Goal: Transaction & Acquisition: Purchase product/service

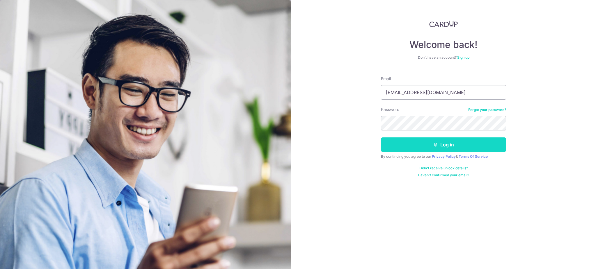
click at [427, 143] on button "Log in" at bounding box center [443, 145] width 125 height 15
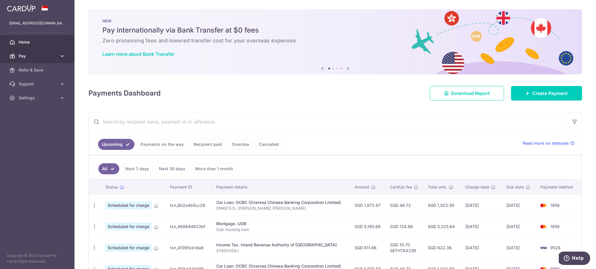
click at [37, 53] on span "Pay" at bounding box center [38, 56] width 38 height 6
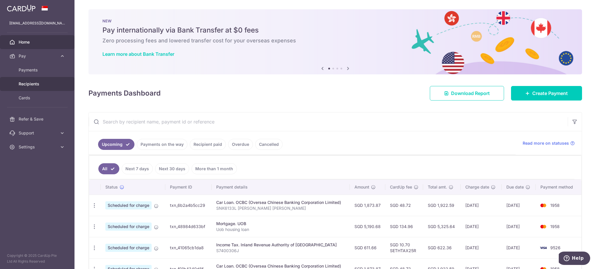
click at [37, 84] on span "Recipients" at bounding box center [38, 84] width 38 height 6
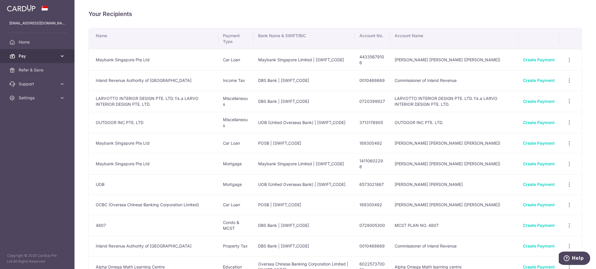
click at [47, 55] on span "Pay" at bounding box center [38, 56] width 38 height 6
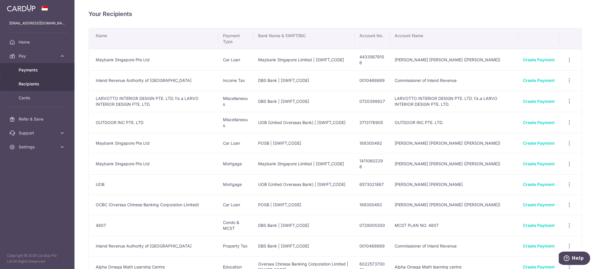
click at [35, 72] on span "Payments" at bounding box center [38, 70] width 38 height 6
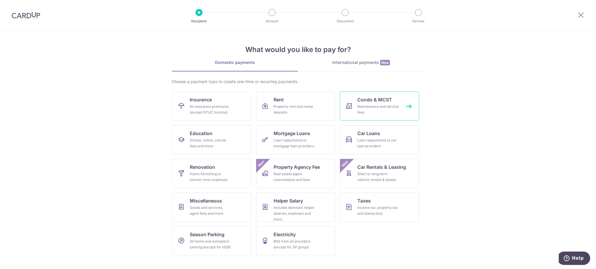
click at [379, 111] on div "Maintenance and service fees" at bounding box center [378, 110] width 42 height 12
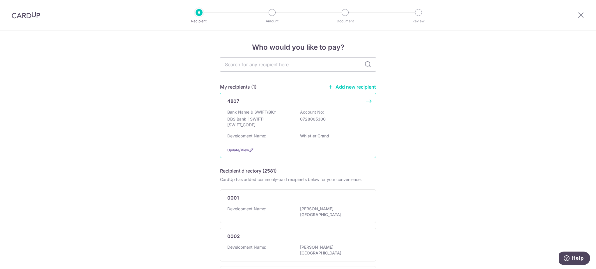
click at [292, 133] on div "Development Name: Whistler Grand" at bounding box center [297, 137] width 141 height 9
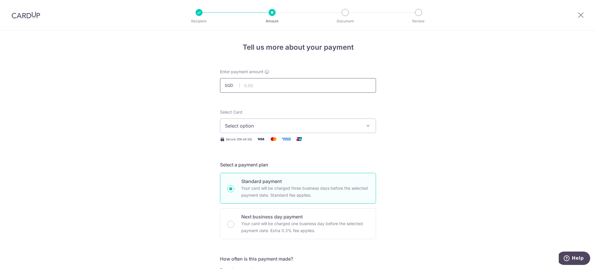
click at [288, 90] on input "text" at bounding box center [298, 85] width 156 height 15
type input "1,244.88"
click at [322, 125] on span "Select option" at bounding box center [293, 126] width 136 height 7
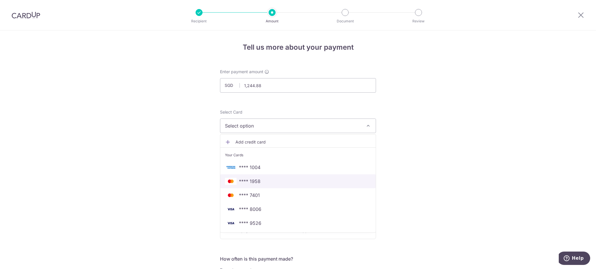
click at [304, 179] on span "**** 1958" at bounding box center [298, 181] width 146 height 7
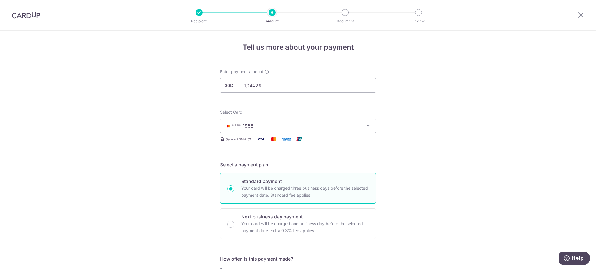
click at [324, 126] on span "**** 1958" at bounding box center [293, 126] width 136 height 7
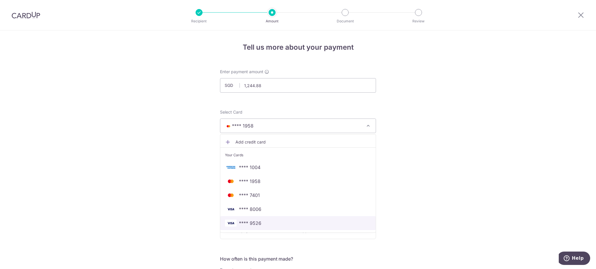
click at [313, 220] on span "**** 9526" at bounding box center [298, 223] width 146 height 7
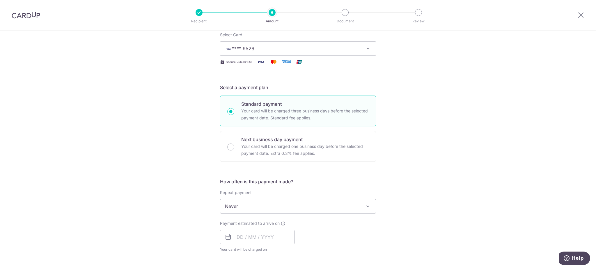
scroll to position [155, 0]
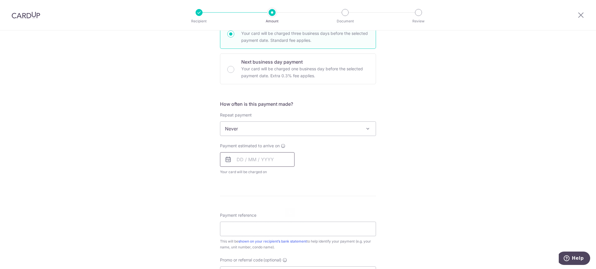
click at [235, 160] on input "text" at bounding box center [257, 159] width 74 height 15
click at [242, 223] on link "13" at bounding box center [243, 224] width 9 height 9
type input "13/10/2025"
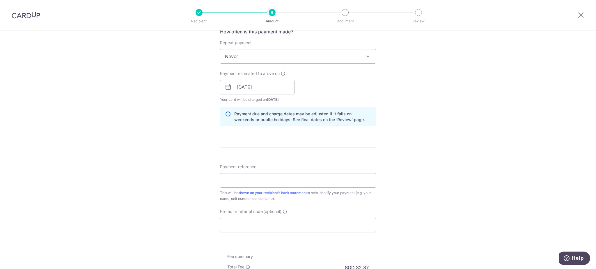
scroll to position [233, 0]
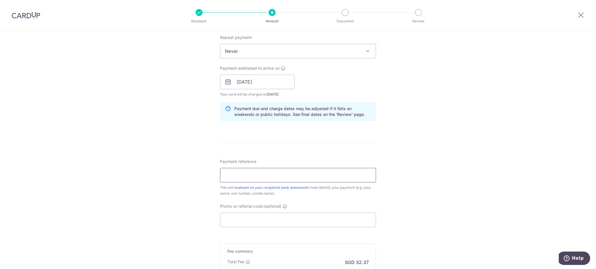
click at [286, 172] on input "Payment reference" at bounding box center [298, 175] width 156 height 15
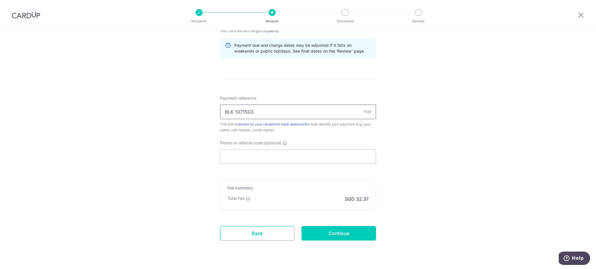
scroll to position [310, 0]
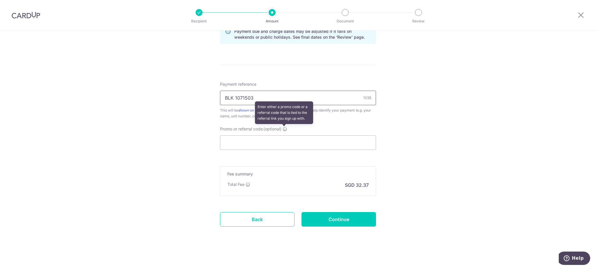
type input "BLK 1071503"
click at [284, 131] on icon at bounding box center [285, 129] width 5 height 5
click at [284, 136] on input "Promo or referral code (optional) Enter either a promo code or a referral code …" at bounding box center [298, 143] width 156 height 15
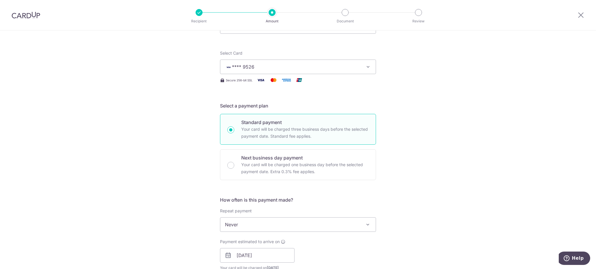
scroll to position [1, 0]
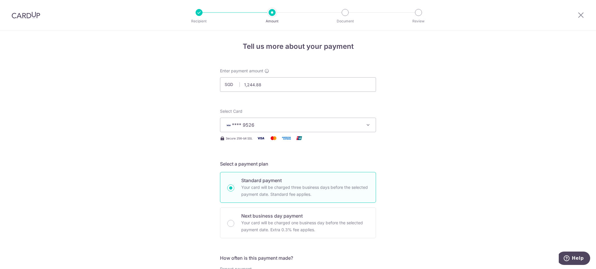
click at [327, 124] on span "**** 9526" at bounding box center [293, 125] width 136 height 7
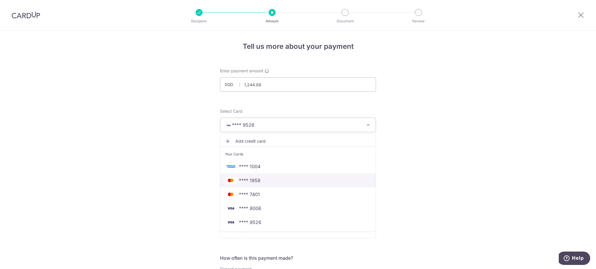
click at [316, 178] on span "**** 1958" at bounding box center [298, 180] width 146 height 7
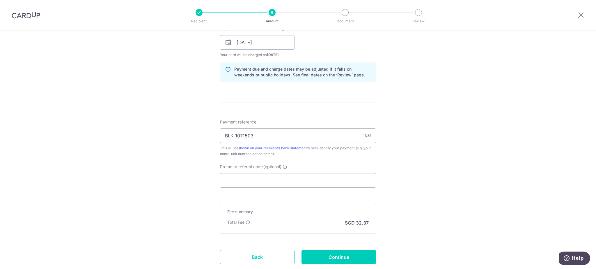
scroll to position [195, 0]
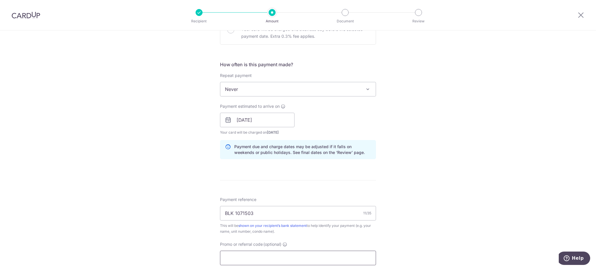
click at [263, 255] on input "Promo or referral code (optional)" at bounding box center [298, 258] width 156 height 15
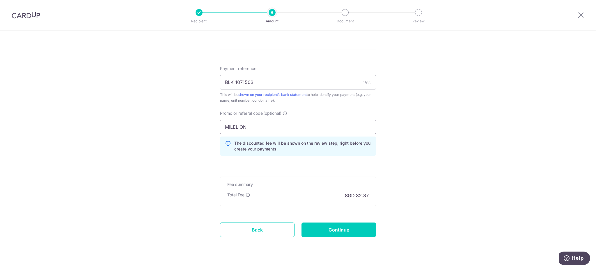
scroll to position [337, 0]
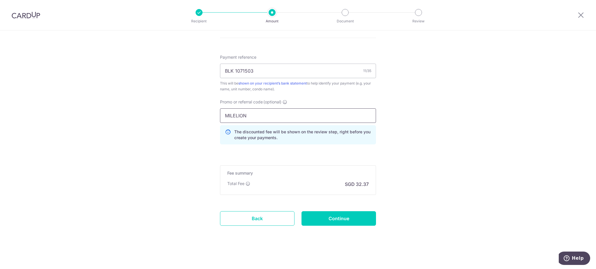
type input "MILELION"
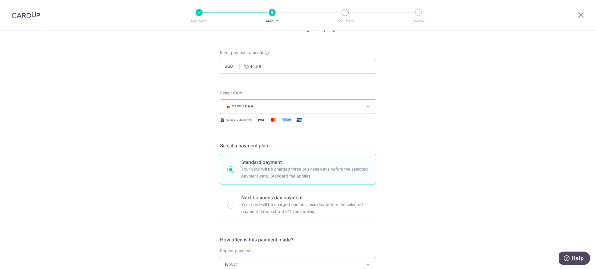
scroll to position [0, 0]
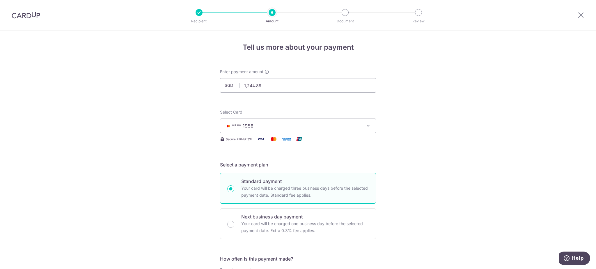
click at [340, 124] on span "**** 1958" at bounding box center [293, 126] width 136 height 7
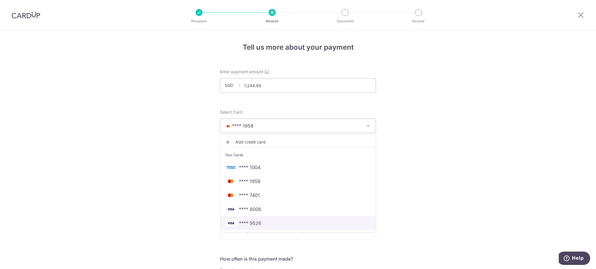
click at [313, 219] on link "**** 9526" at bounding box center [297, 224] width 155 height 14
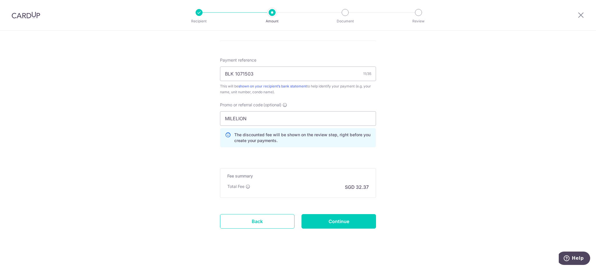
scroll to position [337, 0]
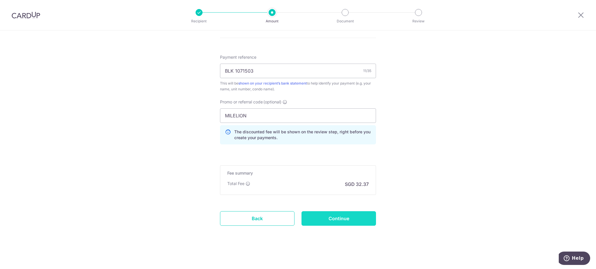
click at [340, 220] on input "Continue" at bounding box center [338, 219] width 74 height 15
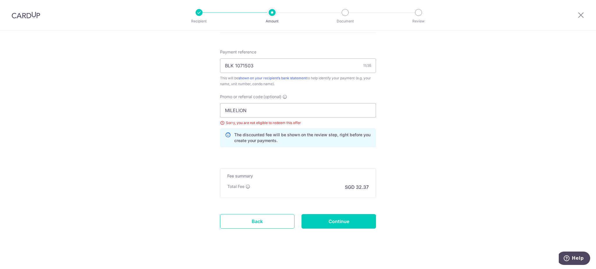
scroll to position [345, 0]
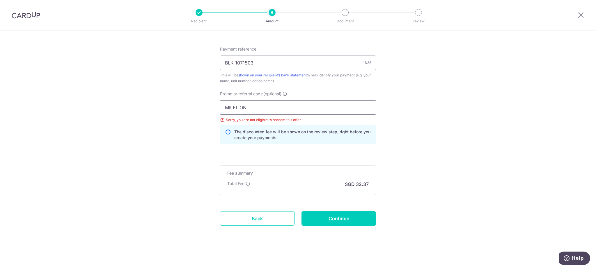
drag, startPoint x: 252, startPoint y: 109, endPoint x: 0, endPoint y: 154, distance: 255.9
type input "OFF225"
click at [337, 216] on input "Continue" at bounding box center [338, 219] width 74 height 15
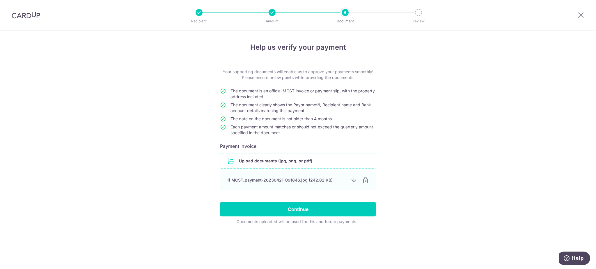
click at [261, 159] on input "file" at bounding box center [297, 161] width 155 height 15
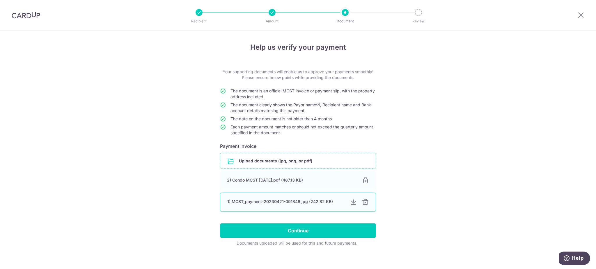
click at [363, 201] on div at bounding box center [365, 202] width 7 height 7
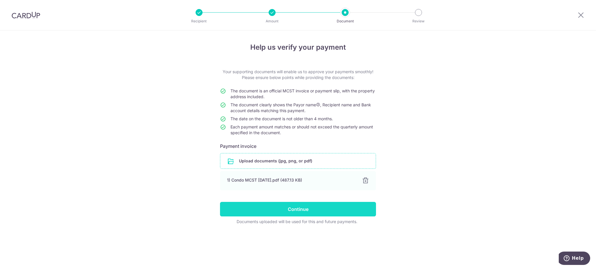
click at [301, 206] on input "Continue" at bounding box center [298, 209] width 156 height 15
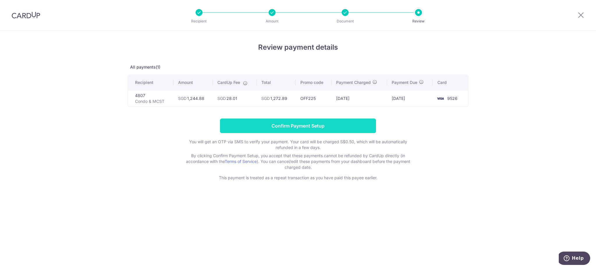
click at [329, 126] on input "Confirm Payment Setup" at bounding box center [298, 126] width 156 height 15
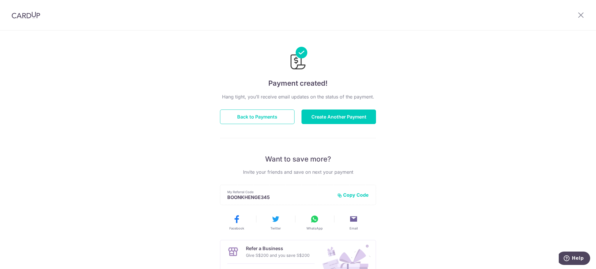
click at [27, 15] on img at bounding box center [26, 15] width 29 height 7
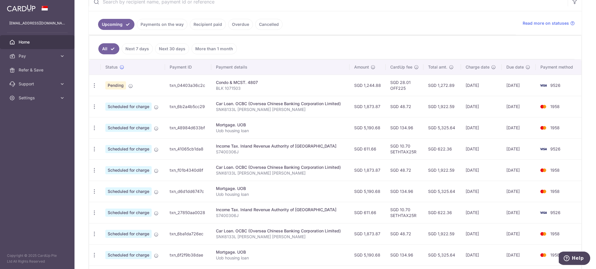
scroll to position [116, 0]
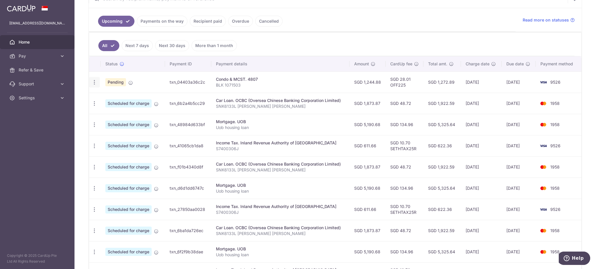
click at [93, 84] on icon "button" at bounding box center [94, 82] width 6 height 6
click at [137, 98] on span "Update payment" at bounding box center [126, 98] width 40 height 7
radio input "true"
type input "1,244.88"
type input "[DATE]"
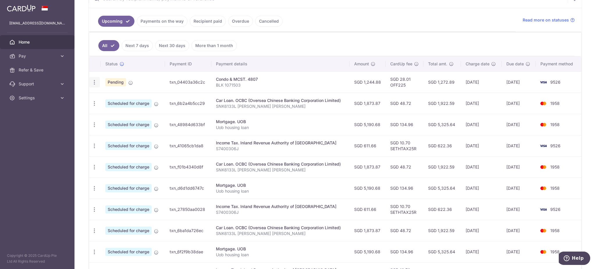
type input "BLK 1071503"
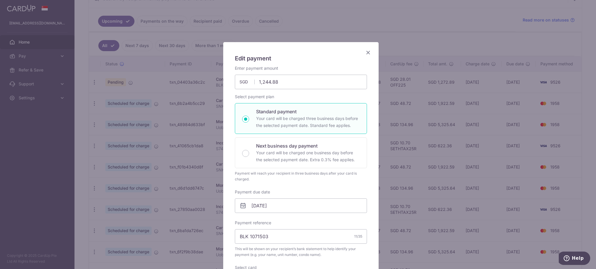
type input "OFF225"
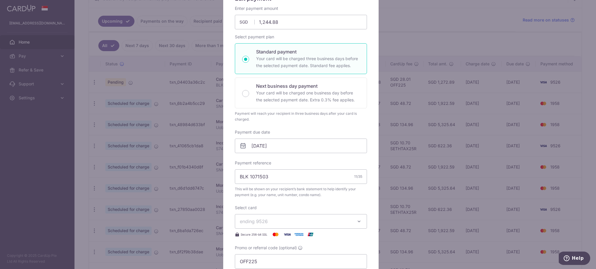
scroll to position [8, 0]
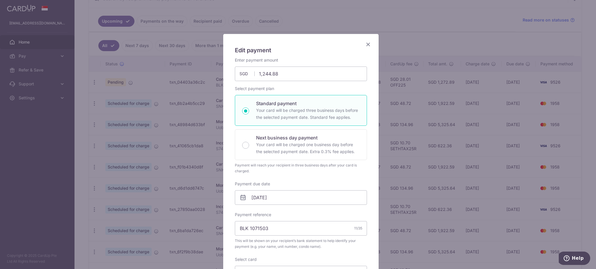
click at [367, 44] on icon "Close" at bounding box center [368, 44] width 7 height 7
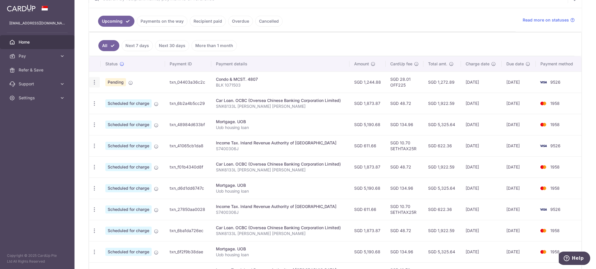
click at [94, 81] on icon "button" at bounding box center [94, 82] width 6 height 6
click at [267, 86] on p "BLK 1071503" at bounding box center [280, 85] width 129 height 6
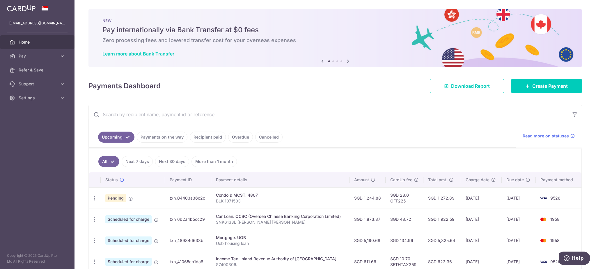
scroll to position [0, 0]
